Goal: Transaction & Acquisition: Purchase product/service

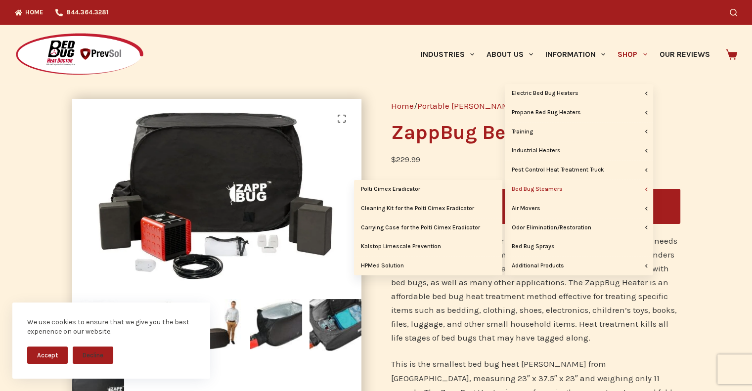
click at [568, 185] on link "Bed Bug Steamers" at bounding box center [579, 189] width 148 height 19
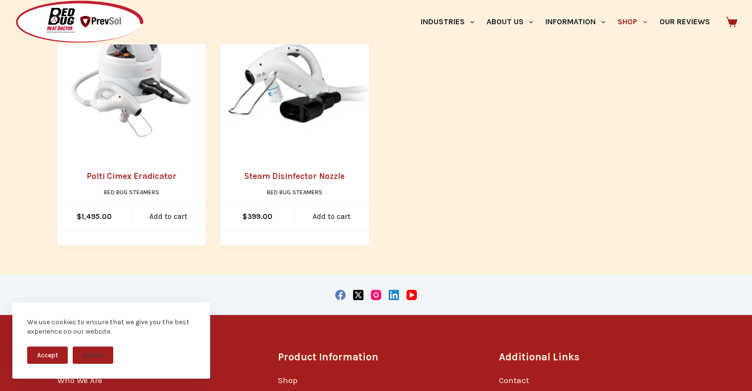
scroll to position [550, 0]
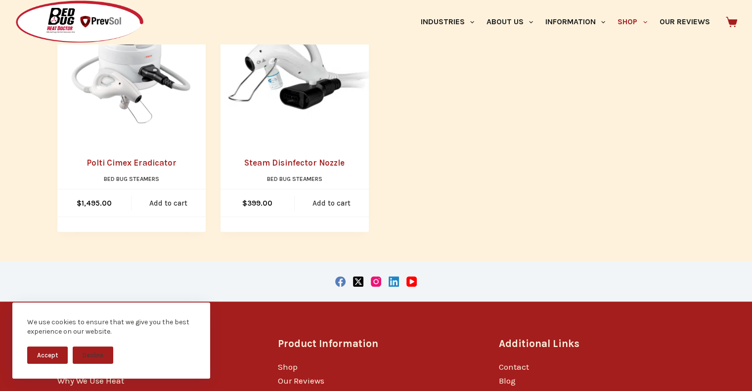
click at [101, 164] on link "Polti Cimex Eradicator" at bounding box center [132, 163] width 90 height 10
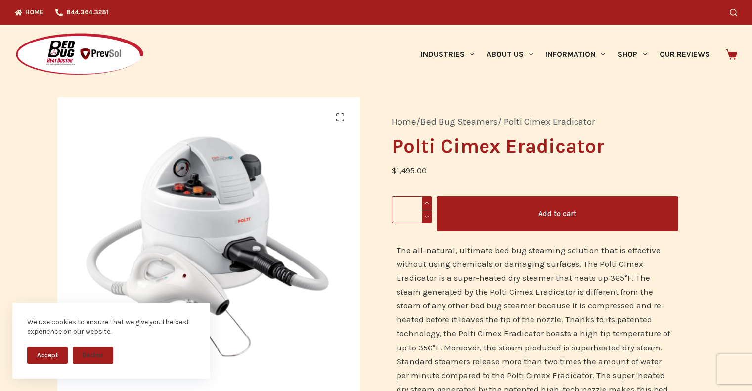
click at [499, 208] on button "Add to cart" at bounding box center [557, 213] width 241 height 35
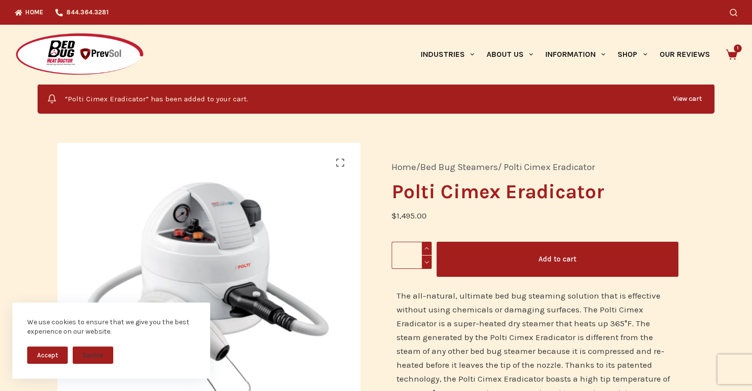
click at [51, 350] on button "Accept" at bounding box center [47, 355] width 41 height 17
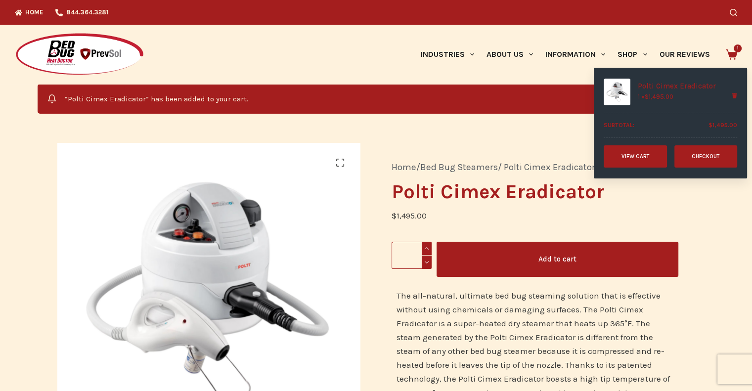
click at [737, 52] on icon at bounding box center [731, 54] width 11 height 10
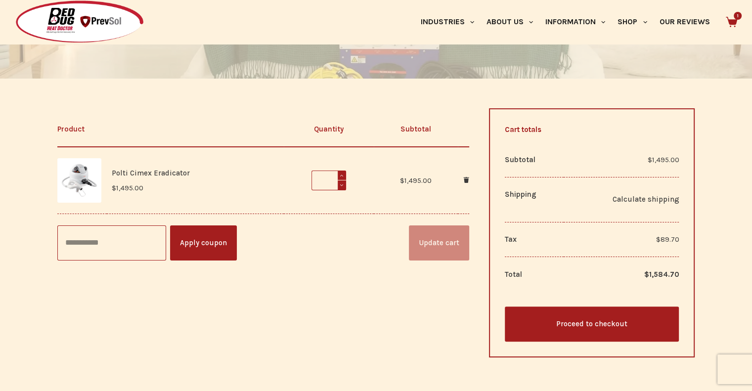
scroll to position [232, 0]
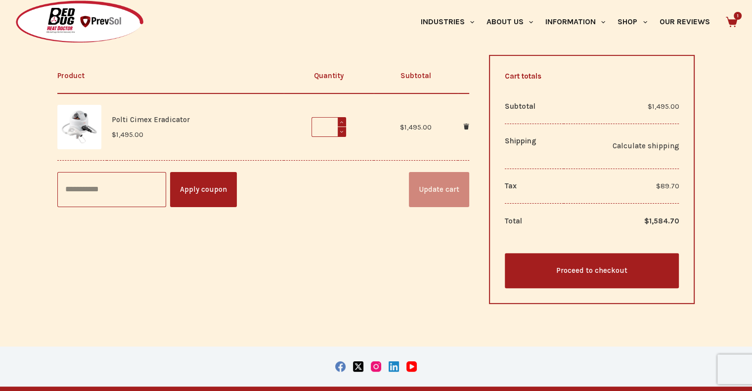
click at [596, 265] on link "Proceed to checkout" at bounding box center [592, 270] width 175 height 35
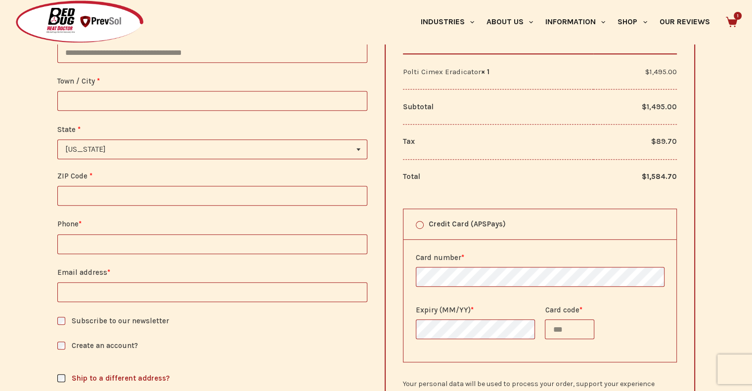
scroll to position [529, 0]
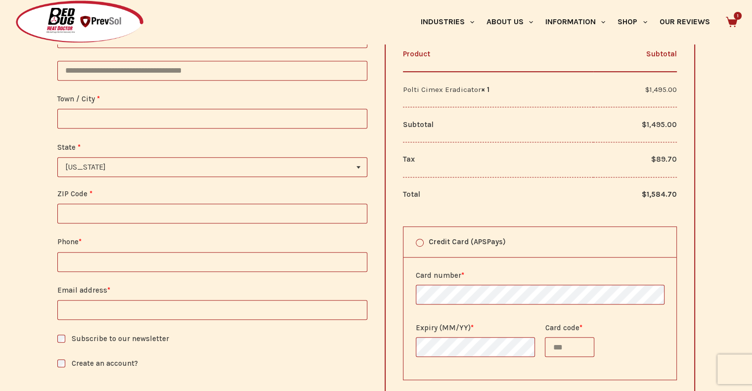
click at [360, 167] on b "State" at bounding box center [359, 167] width 4 height 2
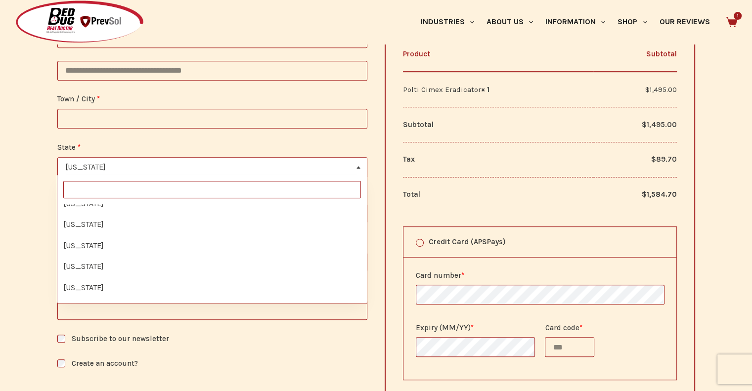
scroll to position [720, 0]
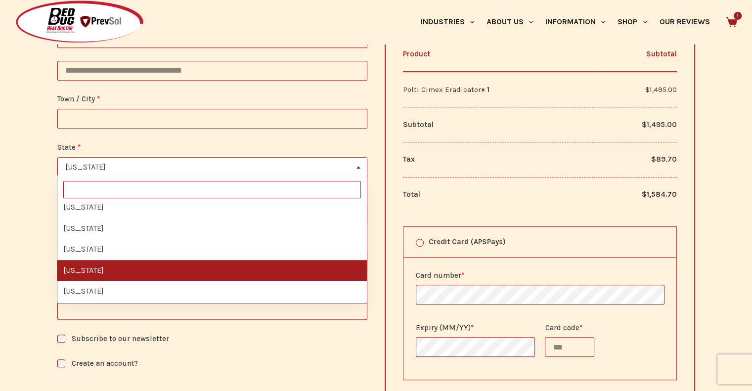
select select "**"
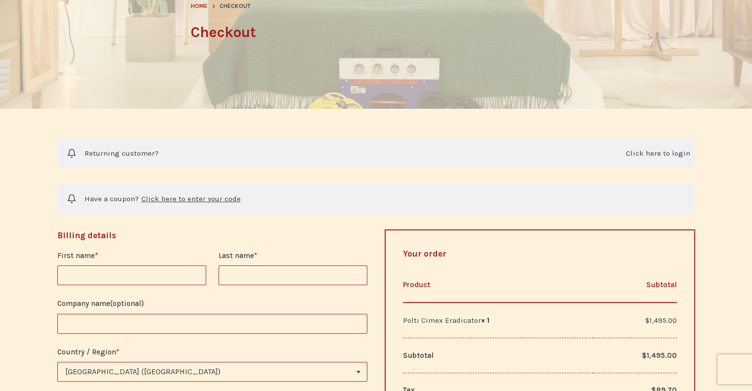
scroll to position [0, 0]
